Goal: Check status: Check status

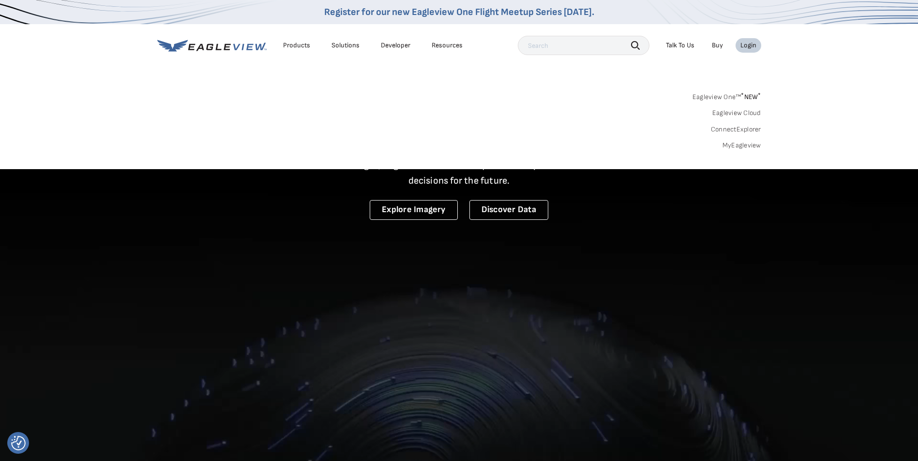
click at [733, 147] on link "MyEagleview" at bounding box center [741, 145] width 39 height 9
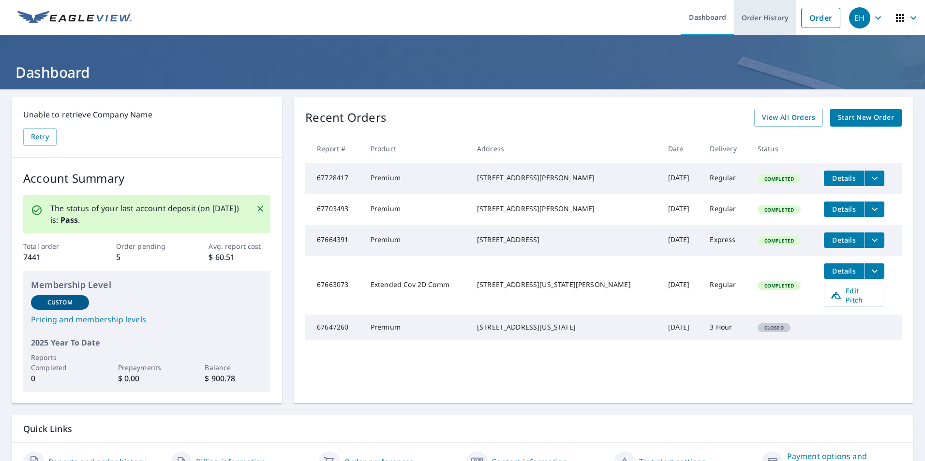
click at [775, 18] on link "Order History" at bounding box center [765, 17] width 62 height 35
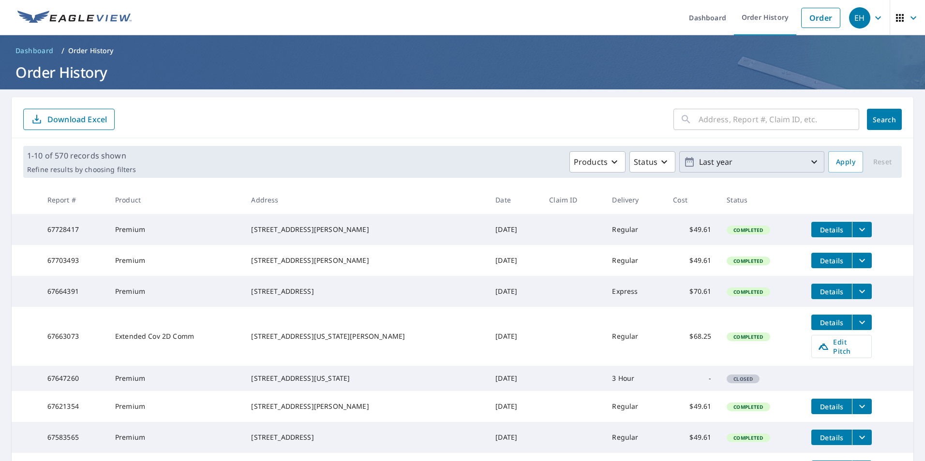
click at [808, 161] on icon "button" at bounding box center [814, 162] width 12 height 12
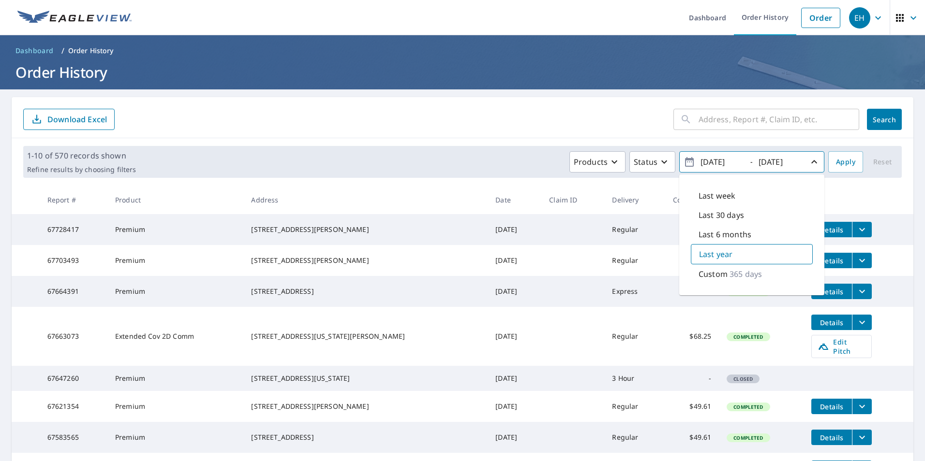
click at [747, 277] on p "365 days" at bounding box center [745, 274] width 32 height 12
click at [709, 163] on input "[DATE]" at bounding box center [721, 161] width 47 height 15
type input "[DATE]"
drag, startPoint x: 772, startPoint y: 163, endPoint x: 782, endPoint y: 166, distance: 9.8
click at [773, 163] on input "[DATE]" at bounding box center [779, 161] width 47 height 15
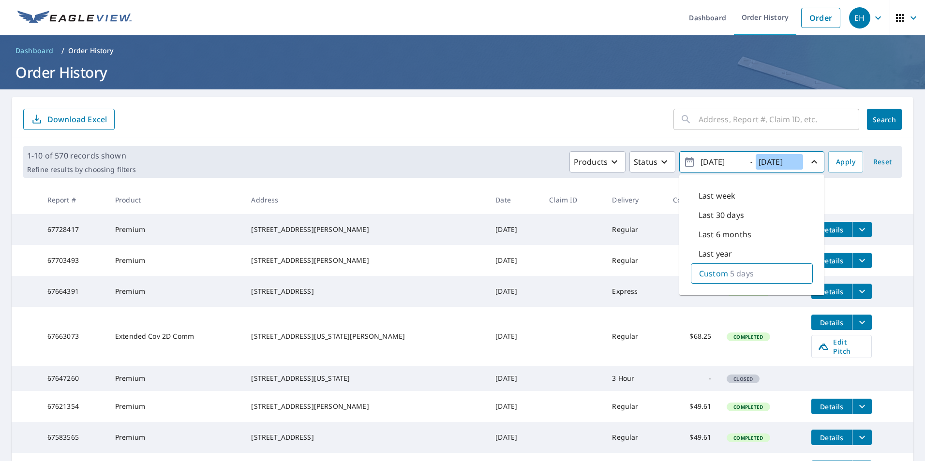
click at [785, 162] on input "[DATE]" at bounding box center [779, 161] width 47 height 15
type input "[DATE]"
click at [828, 162] on button "Apply" at bounding box center [845, 161] width 35 height 21
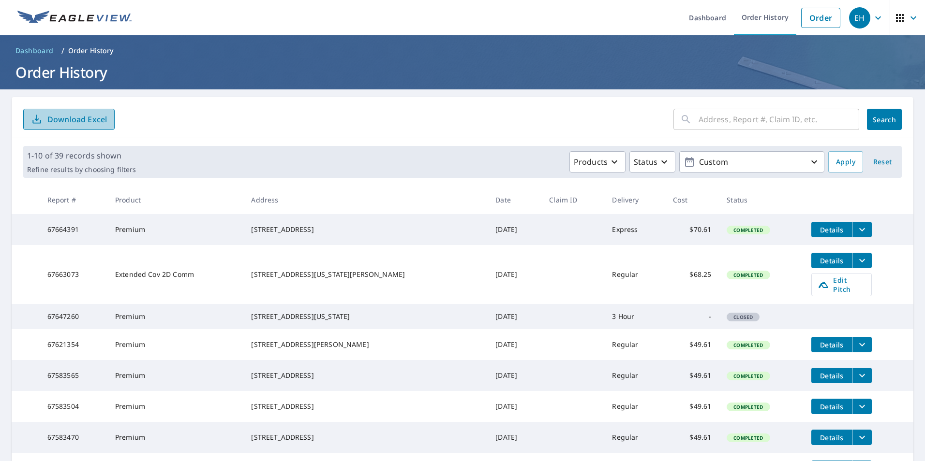
click at [106, 116] on p "Download Excel" at bounding box center [76, 119] width 59 height 11
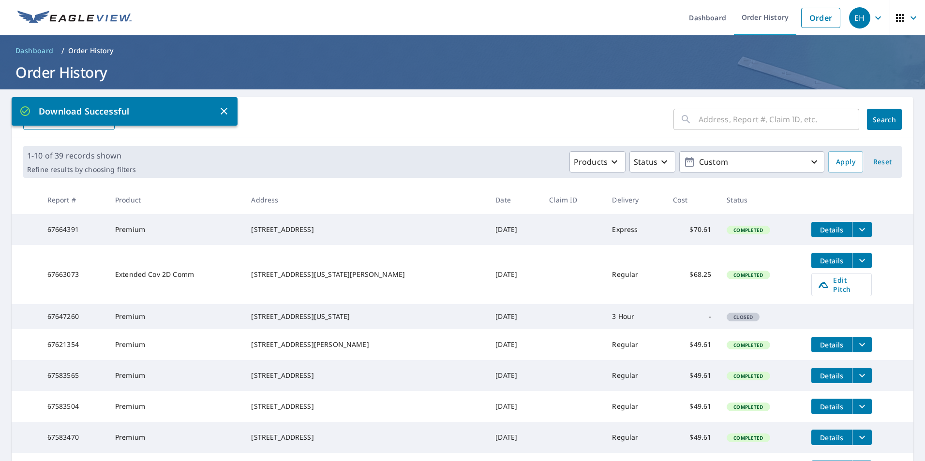
click at [740, 113] on input "text" at bounding box center [778, 119] width 161 height 27
type input "[STREET_ADDRESS]"
click button "Search" at bounding box center [884, 119] width 35 height 21
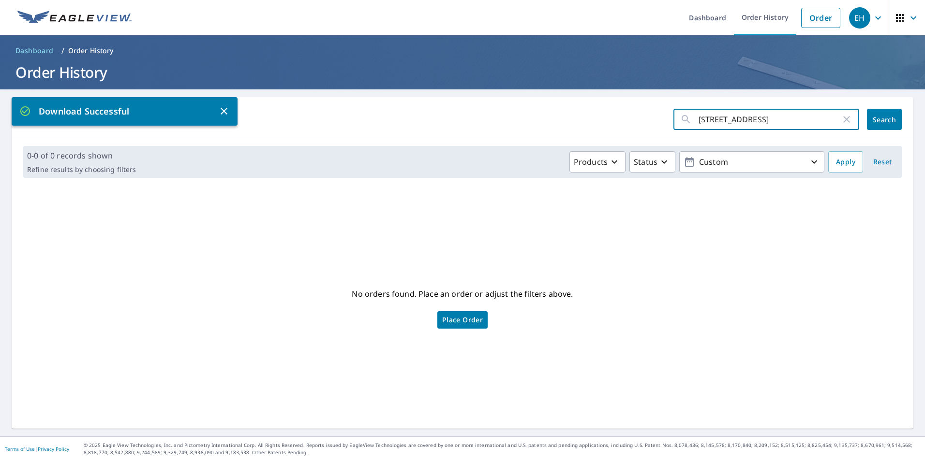
drag, startPoint x: 747, startPoint y: 121, endPoint x: 874, endPoint y: 125, distance: 126.8
click at [874, 125] on div "[STREET_ADDRESS] ​ Search" at bounding box center [787, 119] width 228 height 21
type input "3541wharton"
click at [875, 120] on span "Search" at bounding box center [884, 119] width 19 height 9
drag, startPoint x: 759, startPoint y: 114, endPoint x: 643, endPoint y: 121, distance: 116.8
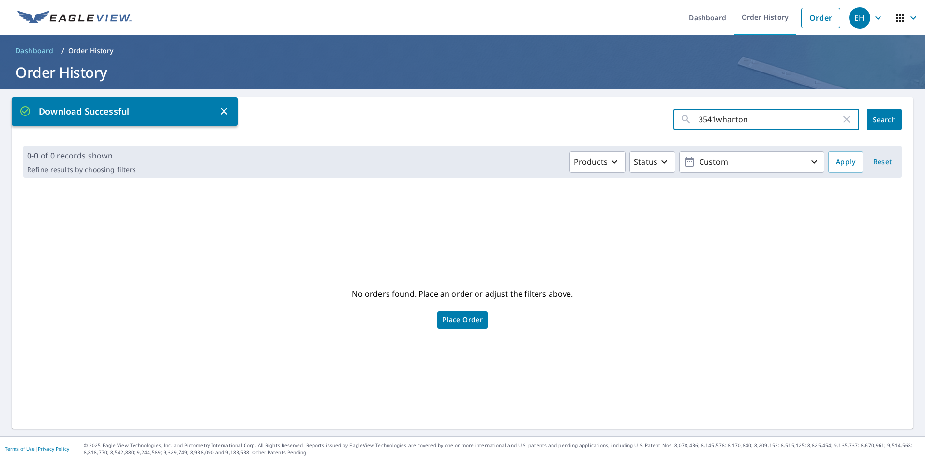
click at [643, 121] on form "3541wharton ​ Search" at bounding box center [462, 119] width 878 height 21
